Goal: Information Seeking & Learning: Find specific fact

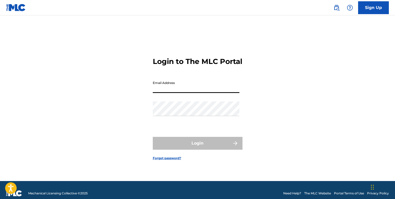
click at [194, 93] on input "Email Address" at bounding box center [196, 85] width 87 height 15
type input "[EMAIL_ADDRESS][DOMAIN_NAME]"
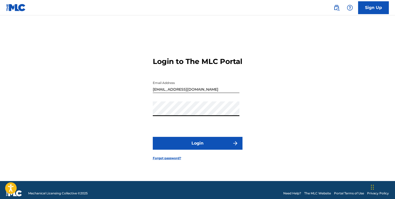
click at [153, 137] on button "Login" at bounding box center [198, 143] width 90 height 13
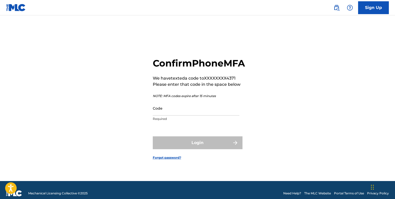
click at [173, 112] on input "Code" at bounding box center [196, 108] width 87 height 15
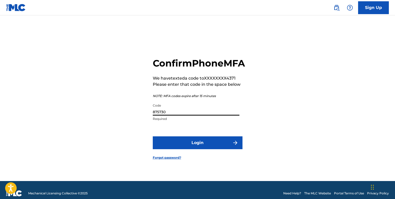
type input "875730"
click at [195, 149] on button "Login" at bounding box center [198, 142] width 90 height 13
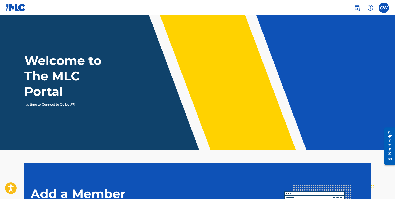
click at [388, 9] on label at bounding box center [384, 8] width 10 height 10
click at [384, 8] on input "CW [PERSON_NAME] [EMAIL_ADDRESS][DOMAIN_NAME] Notification Preferences Profile …" at bounding box center [384, 8] width 0 height 0
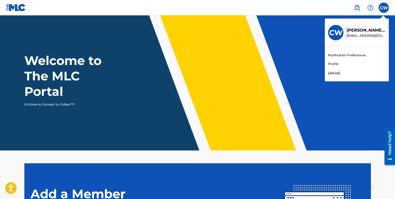
click at [335, 63] on link "Profile" at bounding box center [333, 64] width 10 height 5
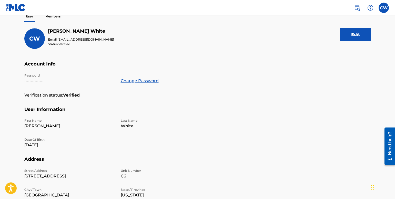
scroll to position [51, 0]
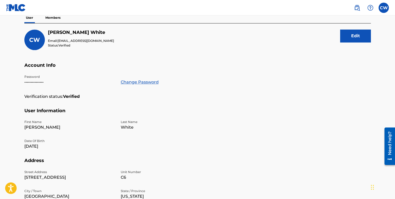
click at [55, 17] on p "Members" at bounding box center [53, 17] width 18 height 11
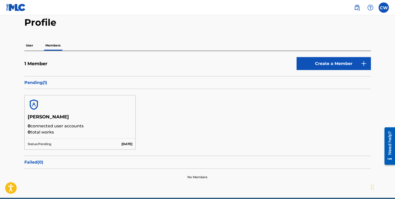
scroll to position [23, 0]
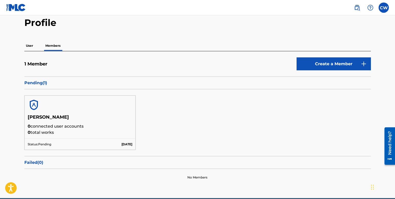
click at [31, 65] on h5 "1 Member" at bounding box center [35, 64] width 23 height 6
click at [31, 46] on p "User" at bounding box center [29, 45] width 10 height 11
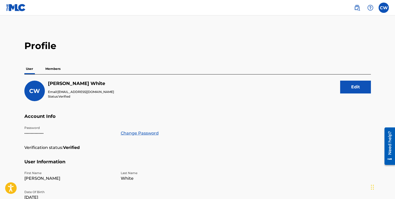
click at [356, 10] on img at bounding box center [357, 8] width 6 height 6
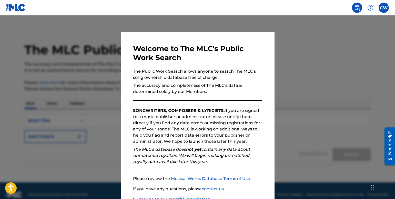
scroll to position [8, 0]
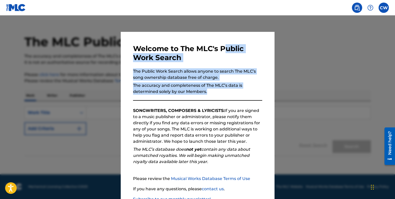
drag, startPoint x: 221, startPoint y: 95, endPoint x: 222, endPoint y: 50, distance: 45.4
click at [222, 50] on div "Welcome to The MLC's Public Work Search The Public Work Search allows anyone to…" at bounding box center [197, 133] width 129 height 178
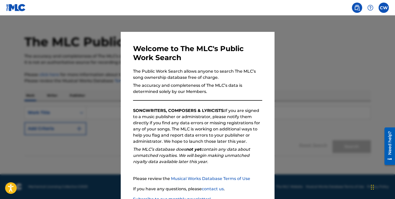
click at [258, 131] on p "SONGWRITERS, COMPOSERS & LYRICISTS: If you are signed to a music publisher or a…" at bounding box center [197, 126] width 129 height 37
click at [291, 128] on div at bounding box center [197, 114] width 395 height 199
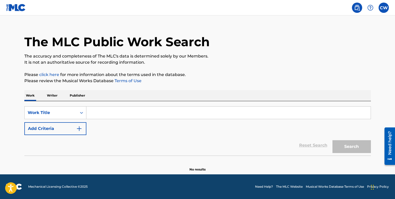
click at [107, 109] on input "Search Form" at bounding box center [228, 113] width 285 height 12
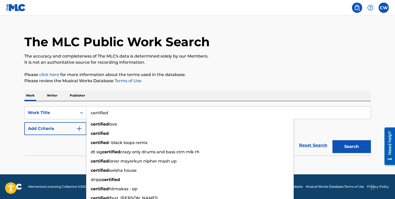
type input "certified"
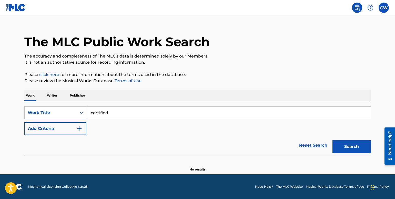
click at [65, 139] on div "Reset Search Search" at bounding box center [197, 145] width 347 height 21
click at [70, 135] on div "Reset Search Search" at bounding box center [197, 145] width 347 height 21
click at [74, 133] on button "Add Criteria" at bounding box center [55, 128] width 62 height 13
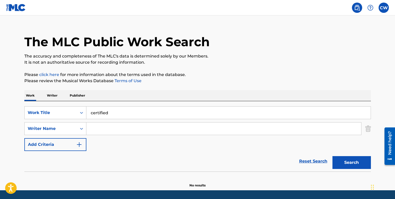
click at [121, 131] on input "Search Form" at bounding box center [223, 128] width 275 height 12
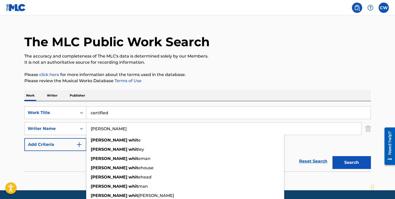
type input "[PERSON_NAME]"
click at [333, 156] on button "Search" at bounding box center [352, 162] width 38 height 13
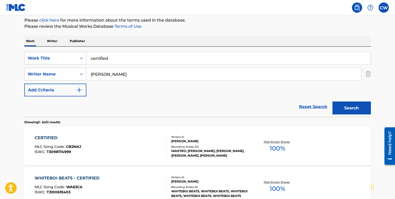
scroll to position [71, 0]
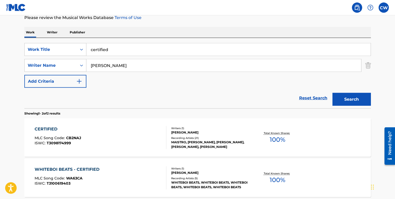
click at [53, 130] on div "CERTIFIED" at bounding box center [58, 129] width 47 height 6
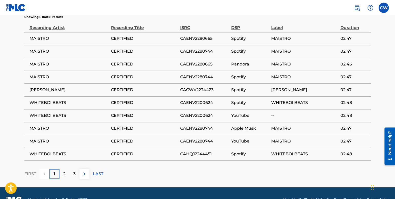
scroll to position [343, 0]
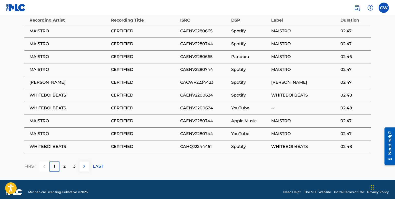
click at [76, 161] on div "3" at bounding box center [75, 166] width 10 height 10
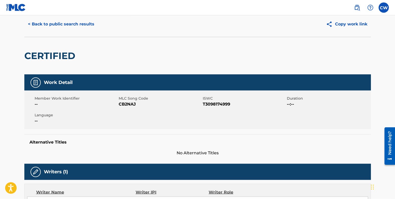
scroll to position [8, 0]
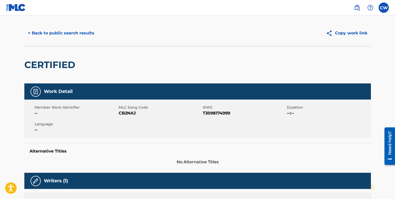
click at [83, 32] on button "< Back to public search results" at bounding box center [61, 33] width 74 height 13
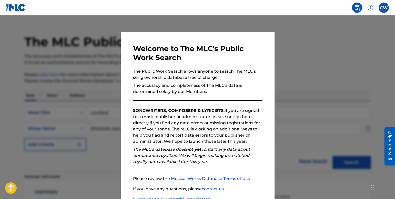
scroll to position [71, 0]
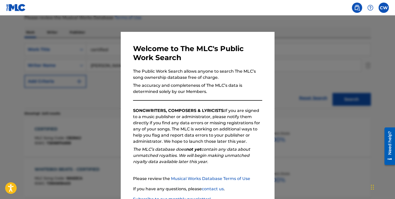
click at [285, 124] on div at bounding box center [197, 114] width 395 height 199
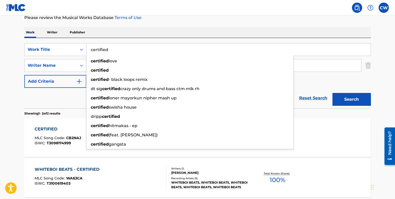
drag, startPoint x: 113, startPoint y: 47, endPoint x: 83, endPoint y: 50, distance: 30.0
click at [86, 50] on input "certified" at bounding box center [228, 49] width 285 height 12
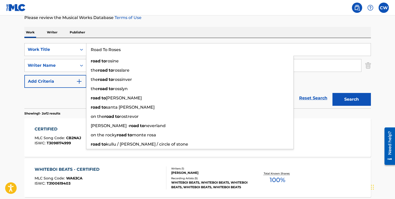
click at [333, 93] on button "Search" at bounding box center [352, 99] width 38 height 13
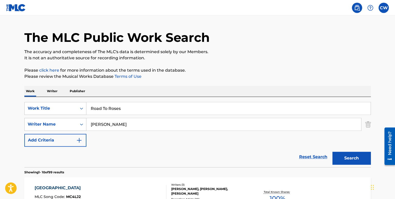
scroll to position [0, 0]
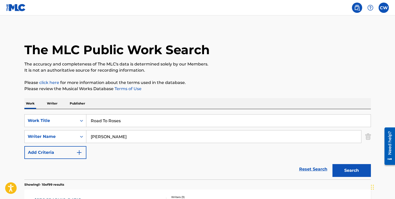
click at [381, 9] on label at bounding box center [384, 8] width 10 height 10
click at [384, 8] on input "CW [PERSON_NAME] [EMAIL_ADDRESS][DOMAIN_NAME] Notification Preferences Profile …" at bounding box center [384, 8] width 0 height 0
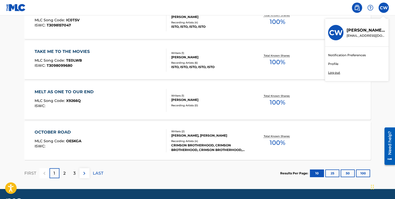
scroll to position [445, 0]
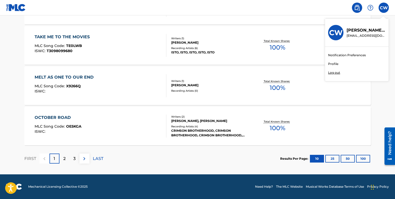
click at [101, 160] on p "LAST" at bounding box center [98, 159] width 11 height 6
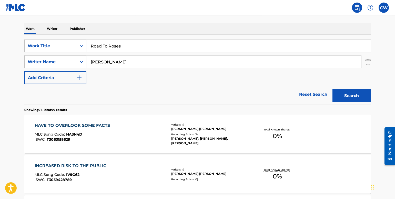
scroll to position [74, 0]
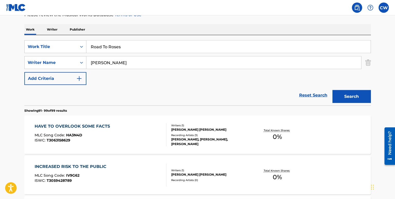
drag, startPoint x: 138, startPoint y: 47, endPoint x: 82, endPoint y: 46, distance: 55.7
click at [86, 46] on input "Road To Roses" at bounding box center [228, 47] width 285 height 12
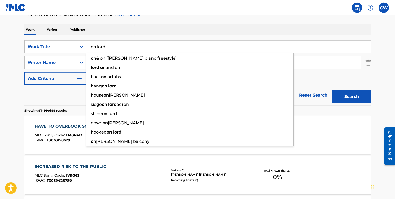
type input "on lord"
click at [333, 90] on button "Search" at bounding box center [352, 96] width 38 height 13
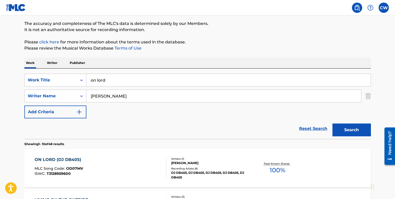
click at [68, 158] on div "ON LORD (DJ DB405)" at bounding box center [59, 160] width 49 height 6
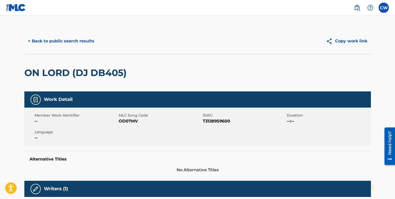
click at [82, 43] on button "< Back to public search results" at bounding box center [61, 41] width 74 height 13
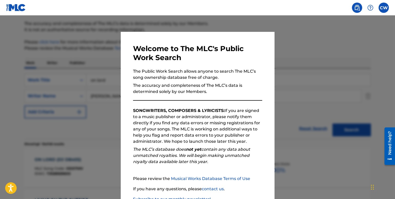
click at [309, 124] on div at bounding box center [197, 114] width 395 height 199
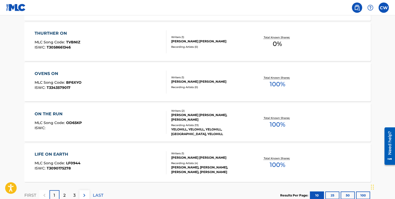
scroll to position [445, 0]
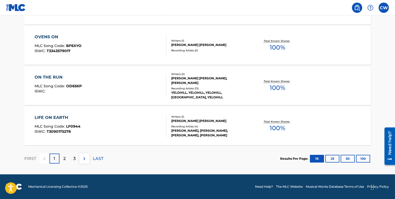
drag, startPoint x: 397, startPoint y: 33, endPoint x: 3, endPoint y: 42, distance: 394.3
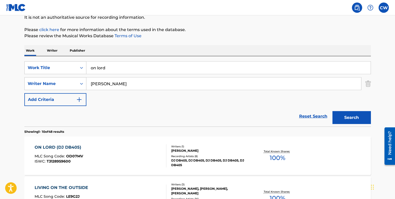
scroll to position [0, 0]
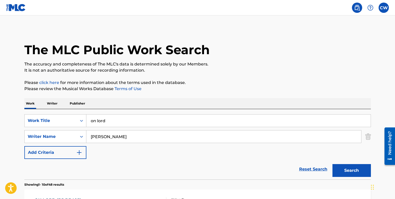
click at [49, 103] on p "Writer" at bounding box center [52, 103] width 14 height 11
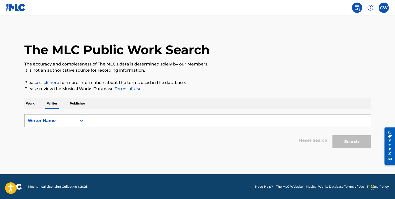
click at [69, 103] on p "Publisher" at bounding box center [77, 103] width 18 height 11
click at [33, 104] on p "Work" at bounding box center [30, 103] width 12 height 11
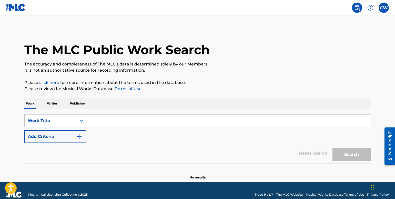
click at [199, 85] on p "Please click here for more information about the terms used in the database." at bounding box center [197, 83] width 347 height 6
click at [383, 12] on div "CW CW [PERSON_NAME] [EMAIL_ADDRESS][DOMAIN_NAME] Notification Preferences Profi…" at bounding box center [369, 8] width 40 height 10
click at [383, 9] on label at bounding box center [384, 8] width 10 height 10
click at [384, 8] on input "CW [PERSON_NAME] [EMAIL_ADDRESS][DOMAIN_NAME] Notification Preferences Profile …" at bounding box center [384, 8] width 0 height 0
click at [332, 63] on link "Profile" at bounding box center [333, 64] width 10 height 5
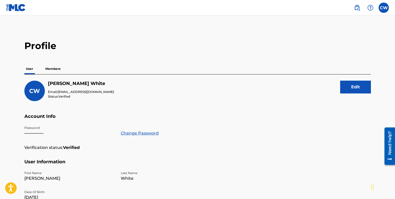
click at [53, 67] on p "Members" at bounding box center [53, 68] width 18 height 11
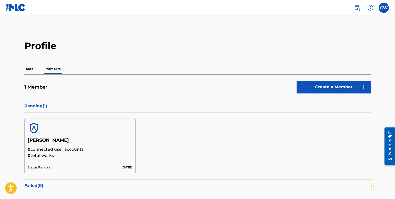
click at [35, 72] on div "User Members" at bounding box center [197, 68] width 347 height 11
click at [32, 71] on p "User" at bounding box center [29, 68] width 10 height 11
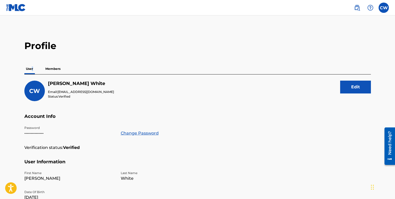
click at [355, 8] on img at bounding box center [357, 8] width 6 height 6
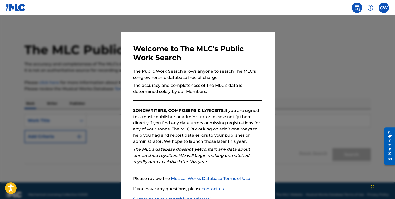
click at [245, 70] on p "The Public Work Search allows anyone to search The MLC’s song ownership databas…" at bounding box center [197, 74] width 129 height 12
click at [298, 61] on div at bounding box center [197, 114] width 395 height 199
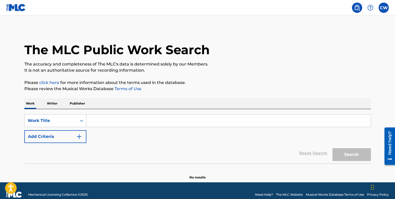
click at [80, 133] on button "Add Criteria" at bounding box center [55, 136] width 62 height 13
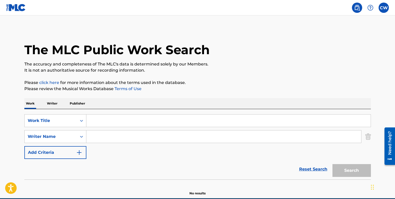
click at [77, 156] on button "Add Criteria" at bounding box center [55, 152] width 62 height 13
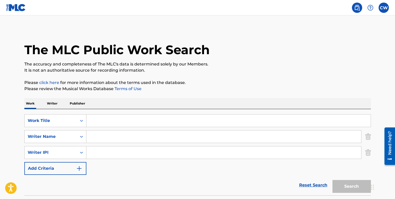
click at [73, 171] on button "Add Criteria" at bounding box center [55, 168] width 62 height 13
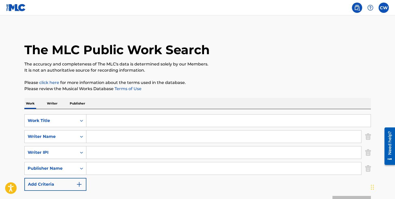
click at [70, 182] on button "Add Criteria" at bounding box center [55, 184] width 62 height 13
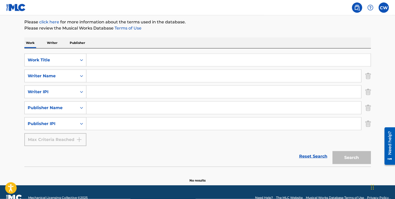
scroll to position [61, 0]
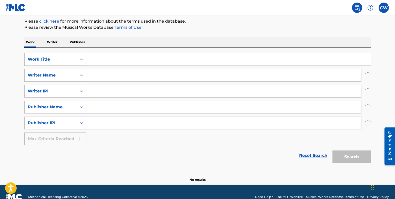
click at [123, 64] on input "Search Form" at bounding box center [228, 59] width 285 height 12
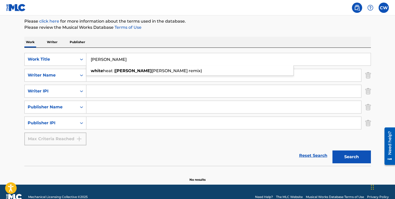
drag, startPoint x: 133, startPoint y: 64, endPoint x: 85, endPoint y: 61, distance: 47.3
click at [86, 61] on input "[PERSON_NAME]" at bounding box center [228, 59] width 285 height 12
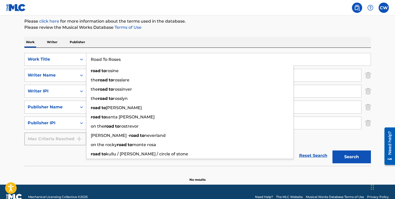
type input "Road To Roses"
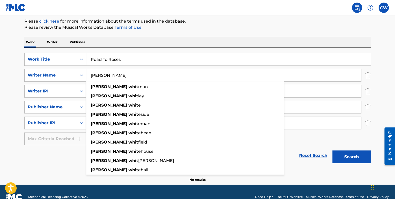
type input "[PERSON_NAME]"
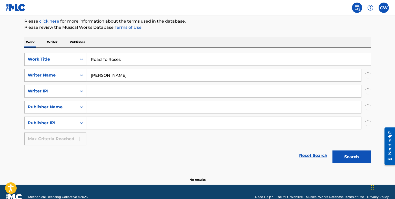
click at [95, 102] on input "Search Form" at bounding box center [223, 107] width 275 height 12
type input "Maistro Music"
click at [92, 95] on input "Search Form" at bounding box center [223, 91] width 275 height 12
type input "897841271"
type input "1168178038"
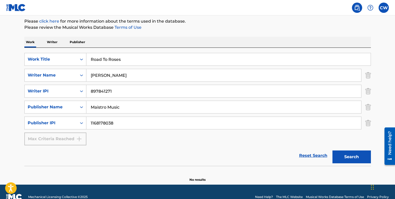
click at [342, 153] on button "Search" at bounding box center [352, 156] width 38 height 13
click at [349, 156] on button "Search" at bounding box center [352, 156] width 38 height 13
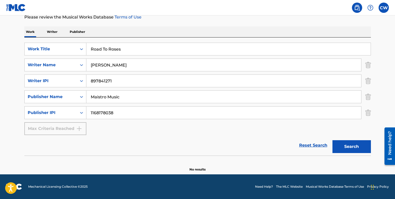
scroll to position [48, 0]
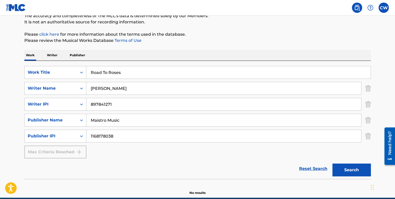
click at [347, 172] on button "Search" at bounding box center [352, 169] width 38 height 13
click at [352, 170] on button "Search" at bounding box center [352, 169] width 38 height 13
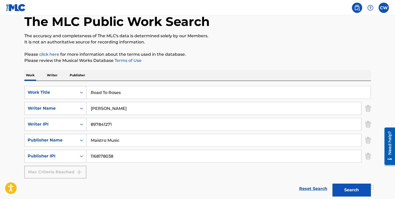
scroll to position [25, 0]
